Goal: Information Seeking & Learning: Learn about a topic

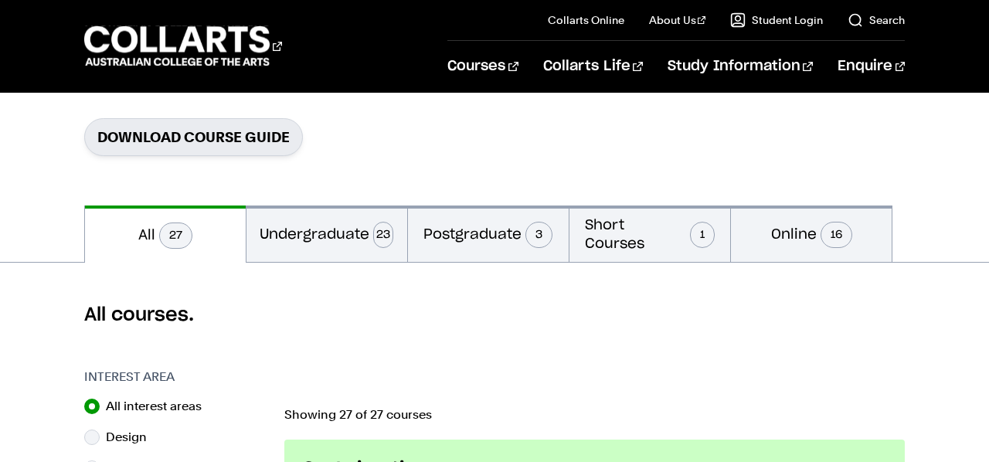
scroll to position [195, 0]
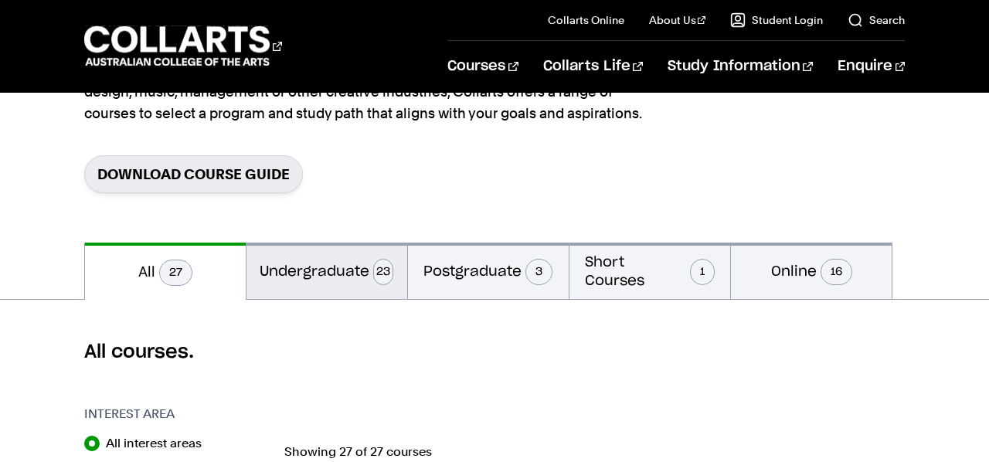
click at [360, 272] on button "Undergraduate 23" at bounding box center [326, 271] width 161 height 56
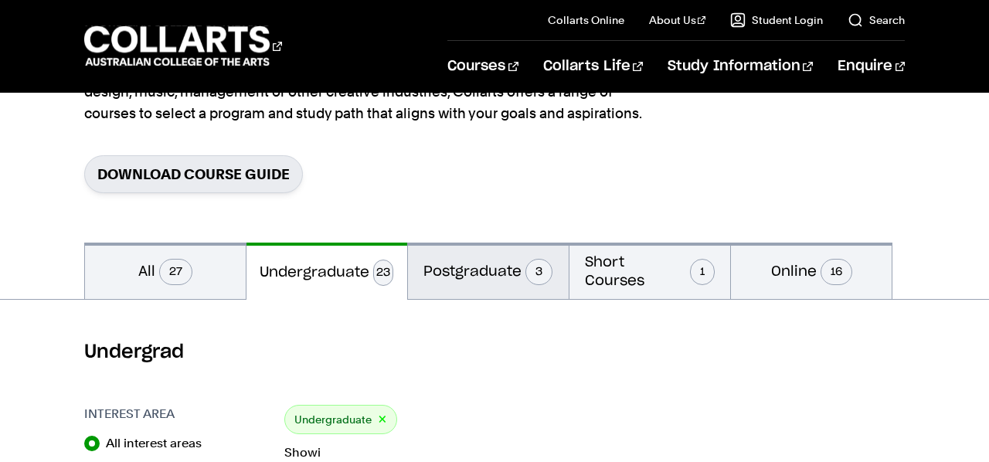
click at [466, 272] on button "Postgraduate 3" at bounding box center [488, 271] width 161 height 56
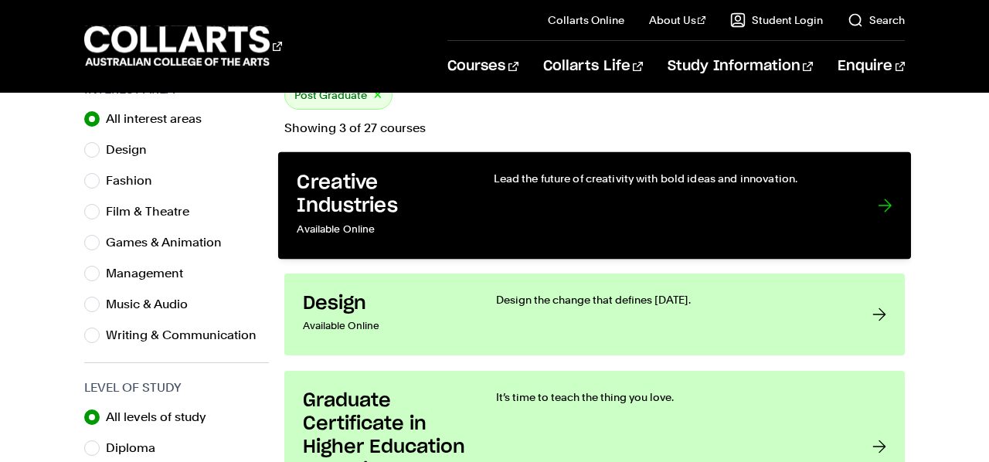
scroll to position [366, 0]
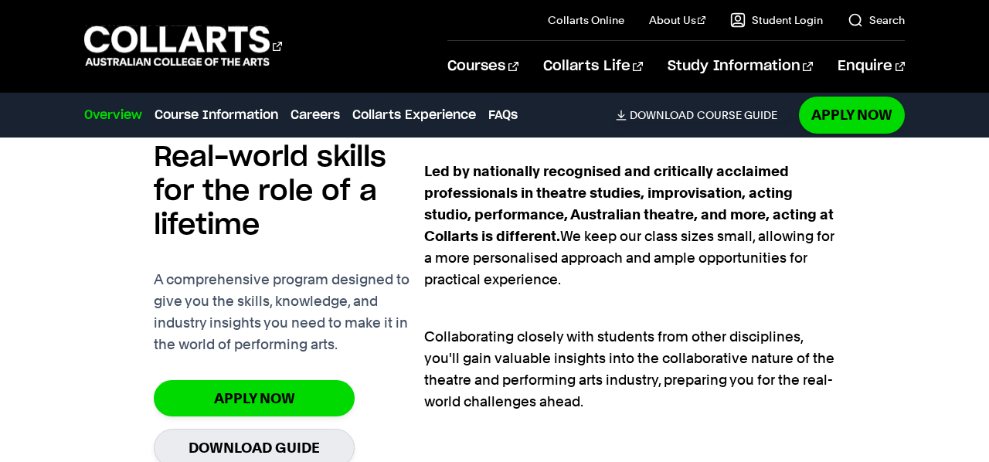
scroll to position [1207, 0]
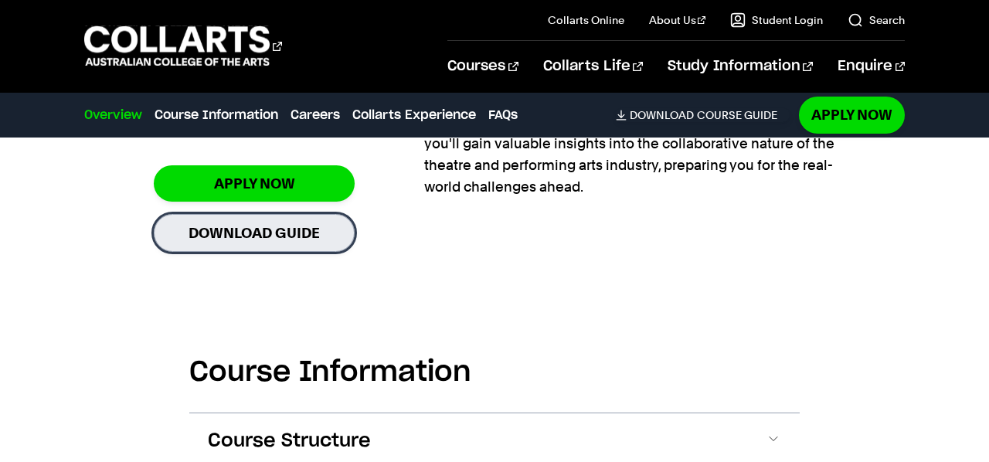
click at [240, 238] on link "Download Guide" at bounding box center [254, 233] width 201 height 38
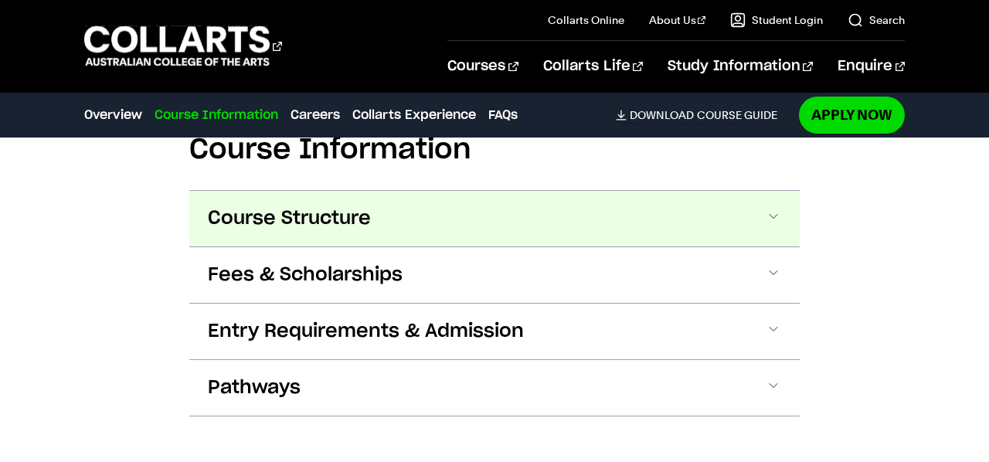
click at [312, 220] on span "Course Structure" at bounding box center [289, 218] width 163 height 25
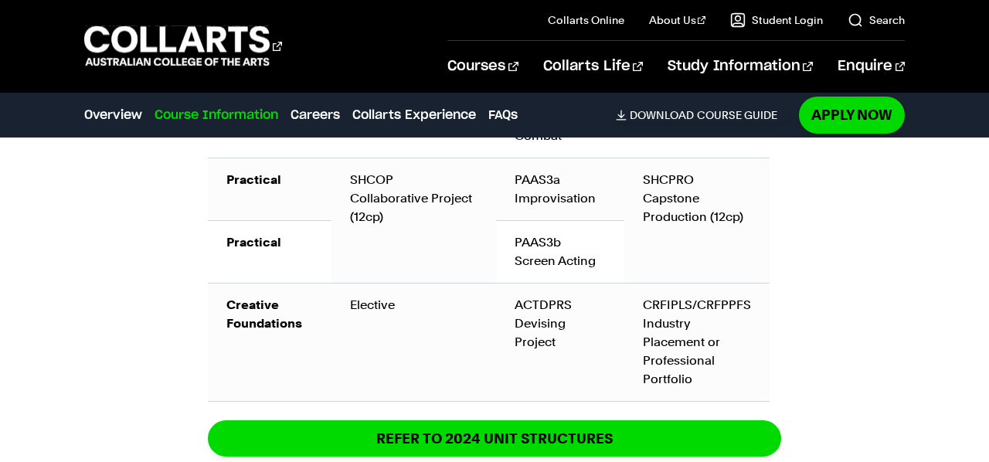
scroll to position [2191, 0]
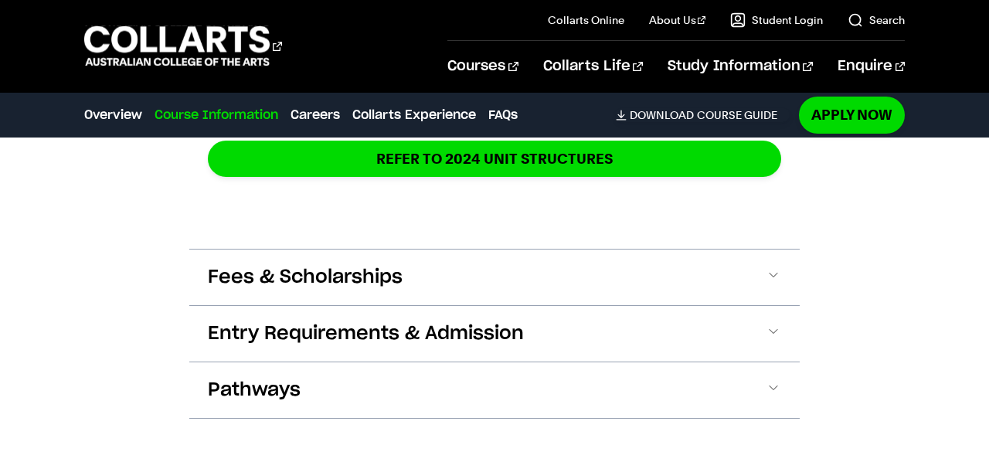
click at [194, 261] on button "Fees & Scholarships" at bounding box center [494, 278] width 610 height 56
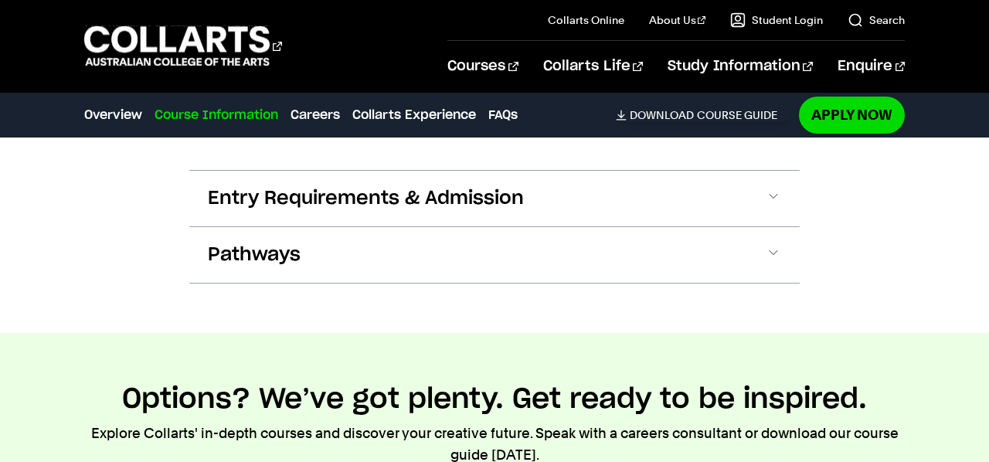
scroll to position [3030, 0]
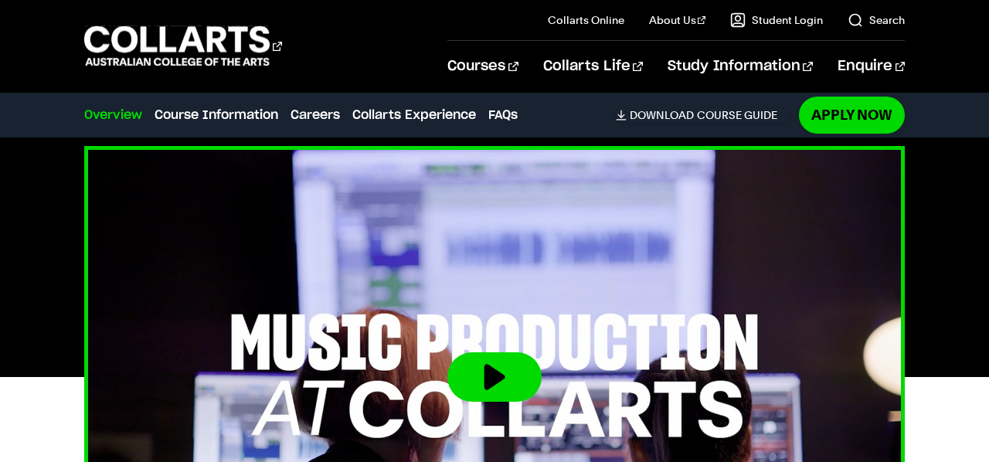
scroll to position [283, 0]
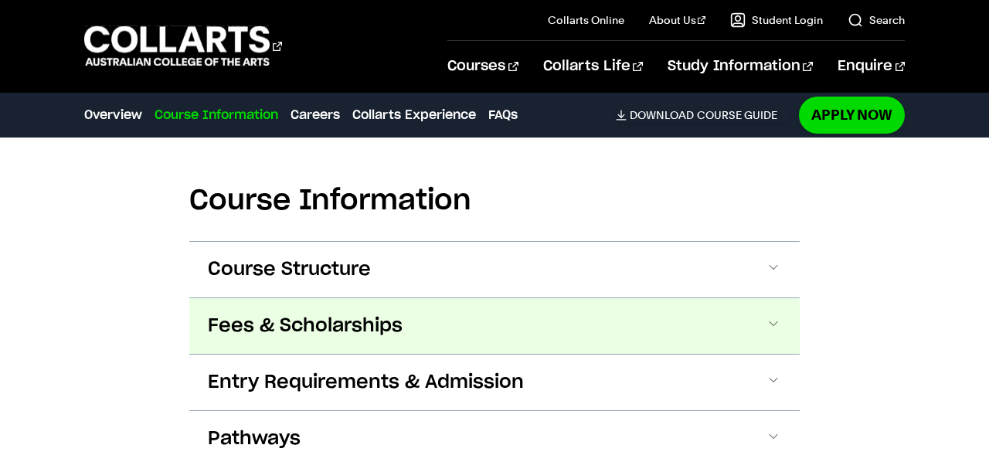
click at [253, 314] on span "Fees & Scholarships" at bounding box center [305, 326] width 195 height 25
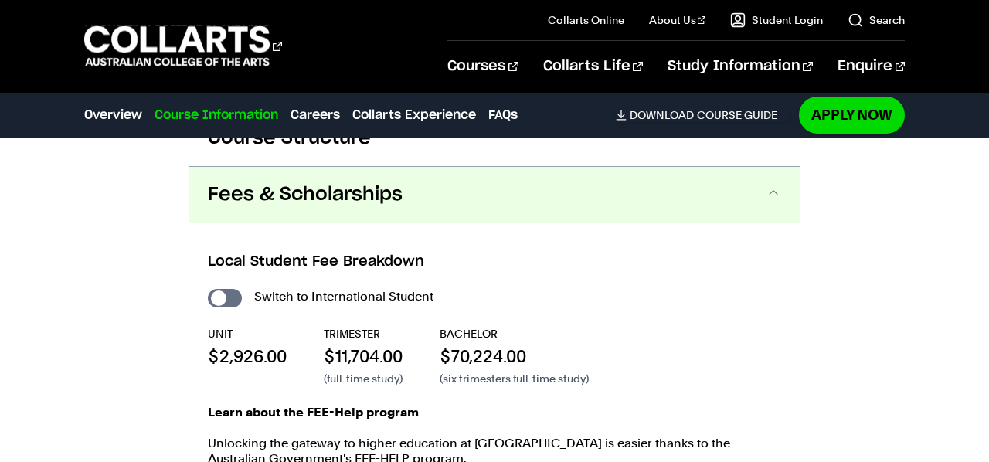
scroll to position [2290, 0]
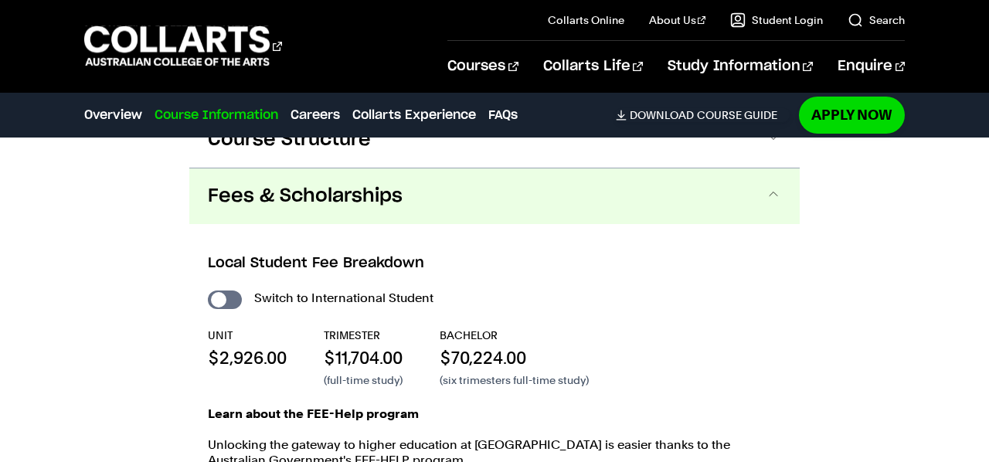
click at [221, 287] on div "Switch to International Student" at bounding box center [494, 298] width 573 height 22
click at [223, 290] on input "International Student" at bounding box center [225, 299] width 34 height 19
checkbox input "true"
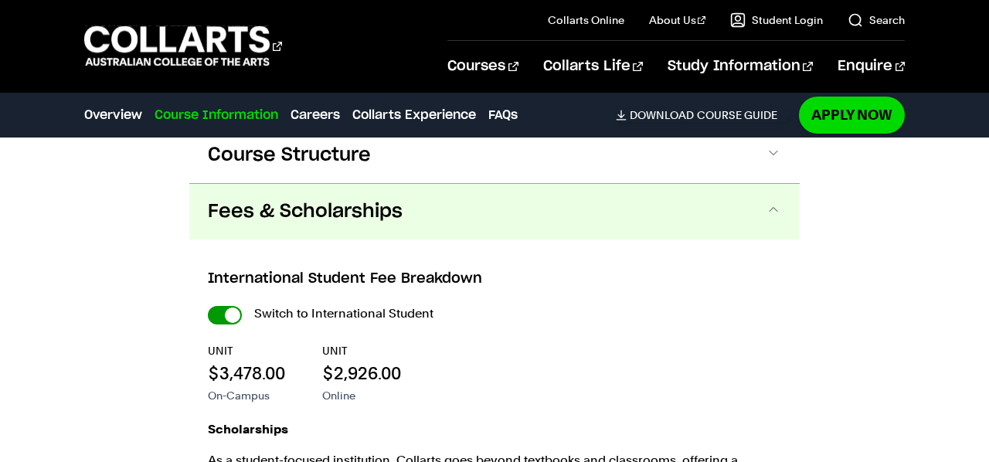
click at [0, 0] on input "International Student" at bounding box center [0, 0] width 0 height 0
checkbox input "false"
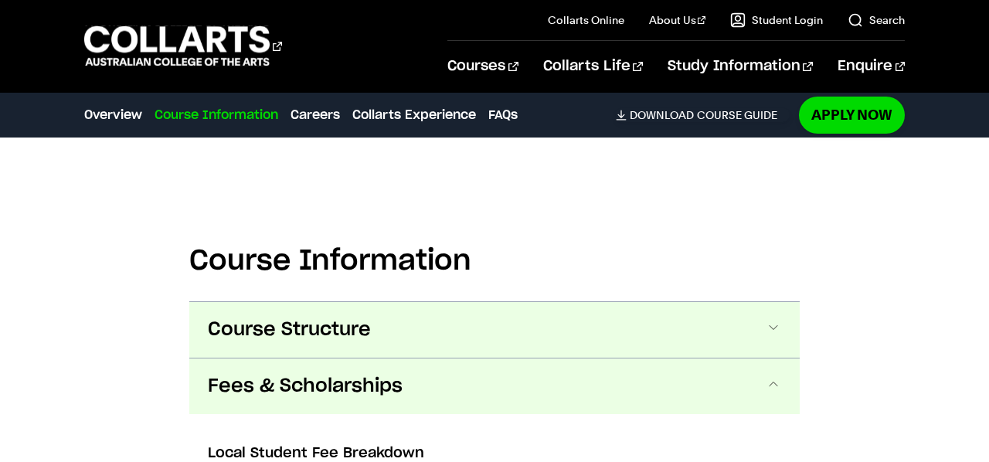
click at [315, 317] on span "Course Structure" at bounding box center [289, 329] width 163 height 25
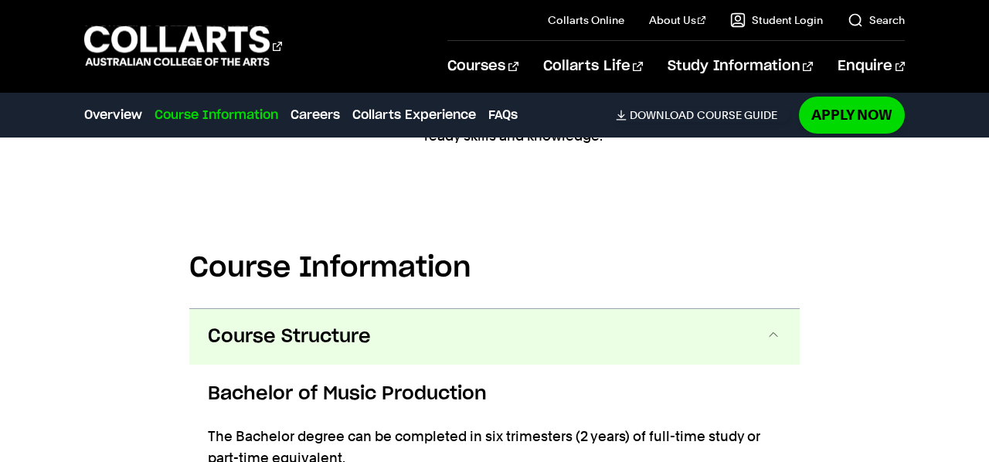
click at [275, 324] on span "Course Structure" at bounding box center [289, 336] width 163 height 25
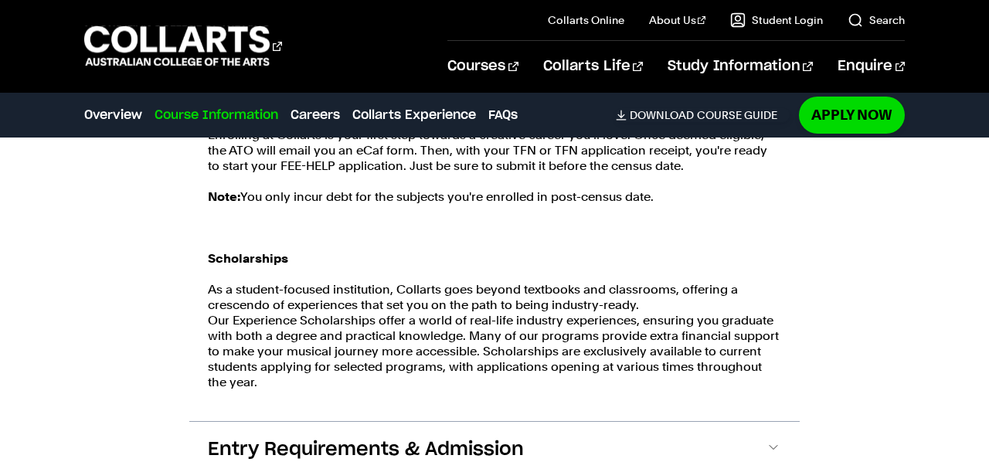
scroll to position [2707, 0]
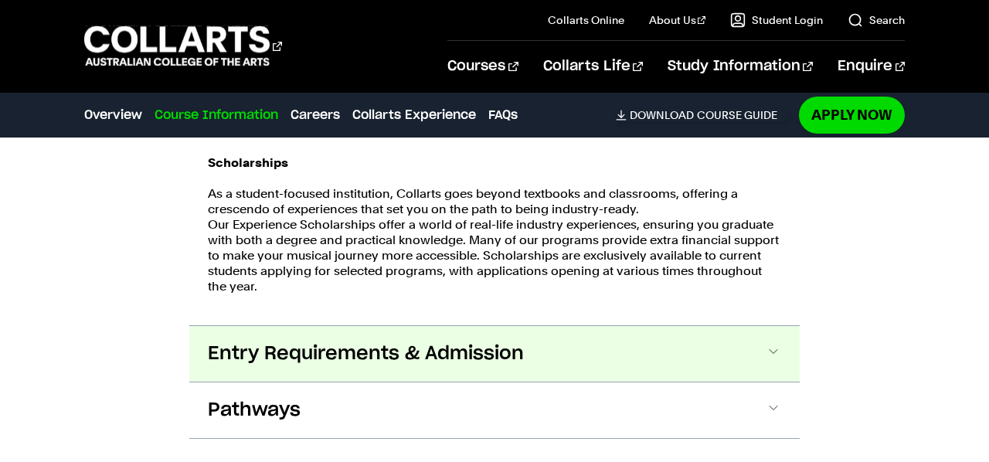
click at [253, 341] on span "Entry Requirements & Admission" at bounding box center [366, 353] width 316 height 25
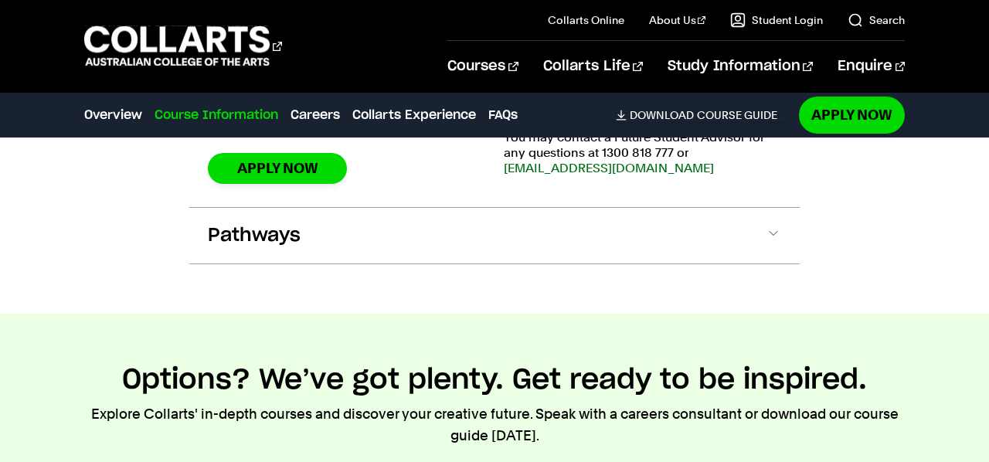
scroll to position [3396, 0]
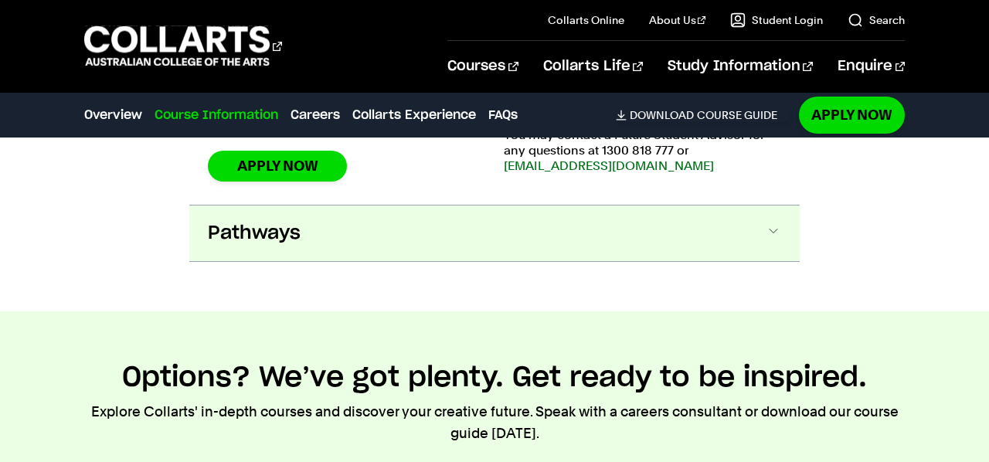
click at [314, 205] on button "Pathways" at bounding box center [494, 233] width 610 height 56
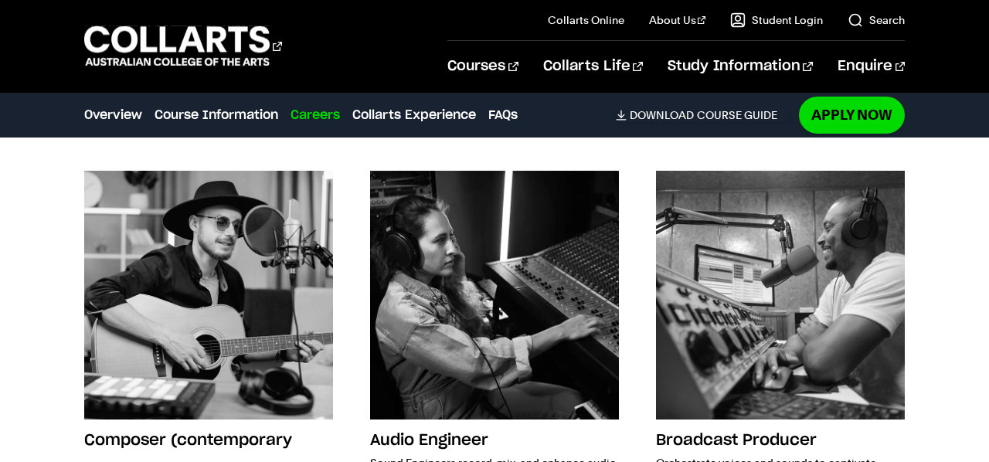
scroll to position [4558, 0]
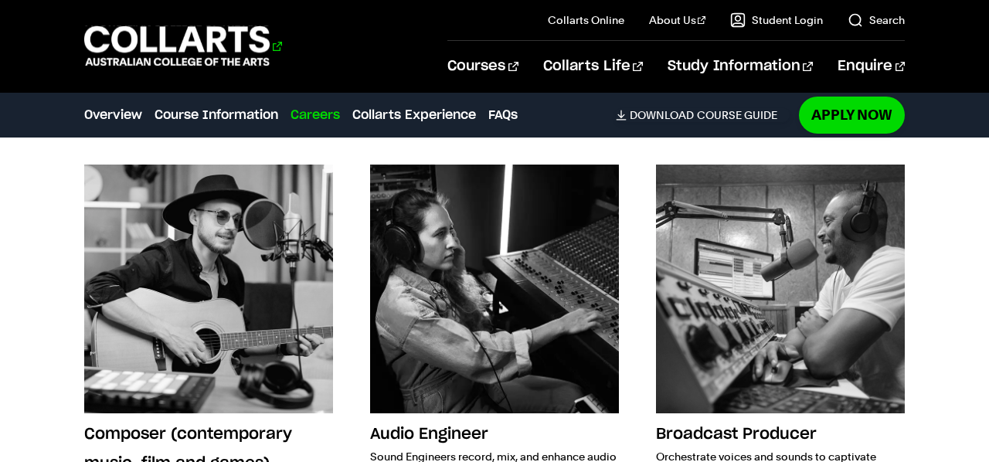
scroll to position [2290, 0]
